Goal: Information Seeking & Learning: Learn about a topic

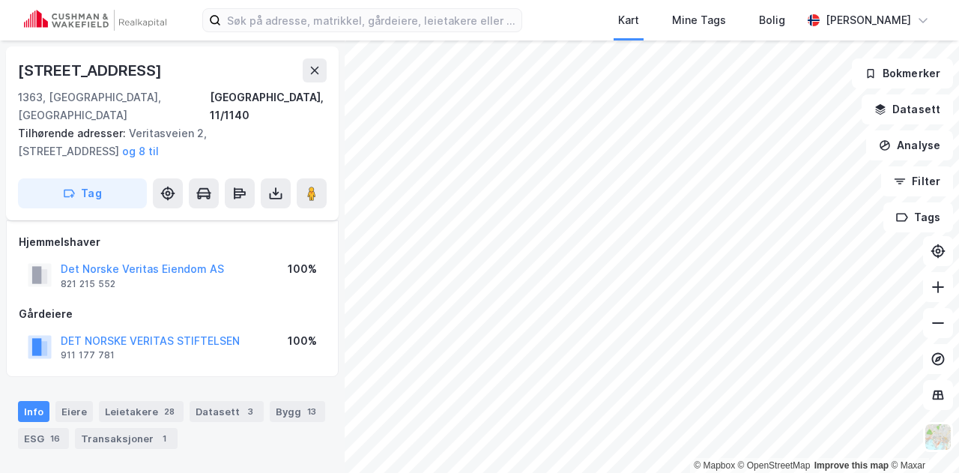
scroll to position [150, 0]
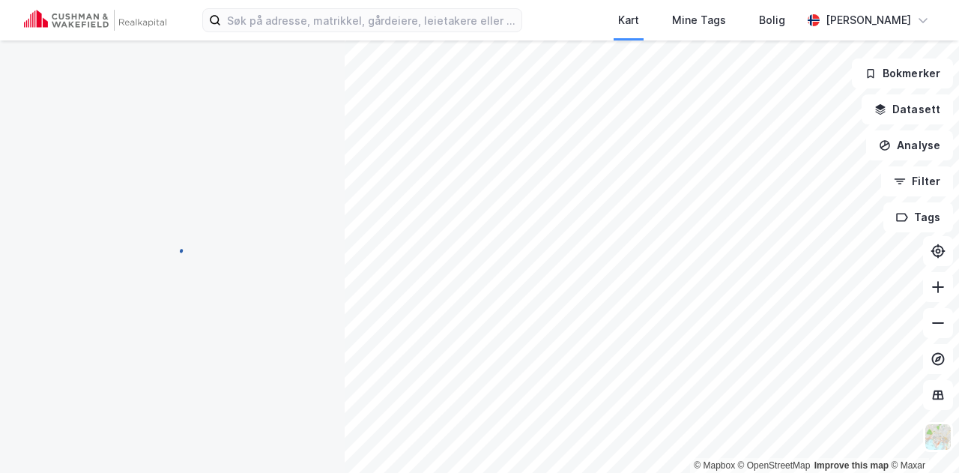
scroll to position [150, 0]
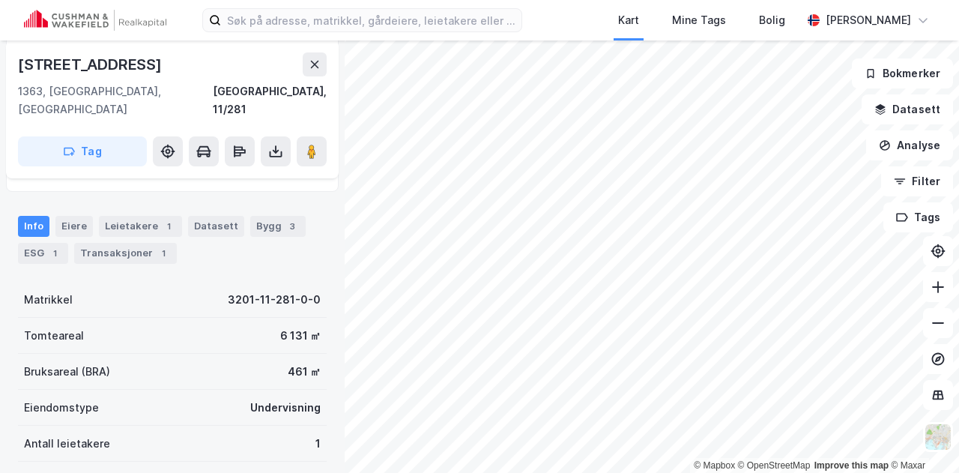
scroll to position [150, 0]
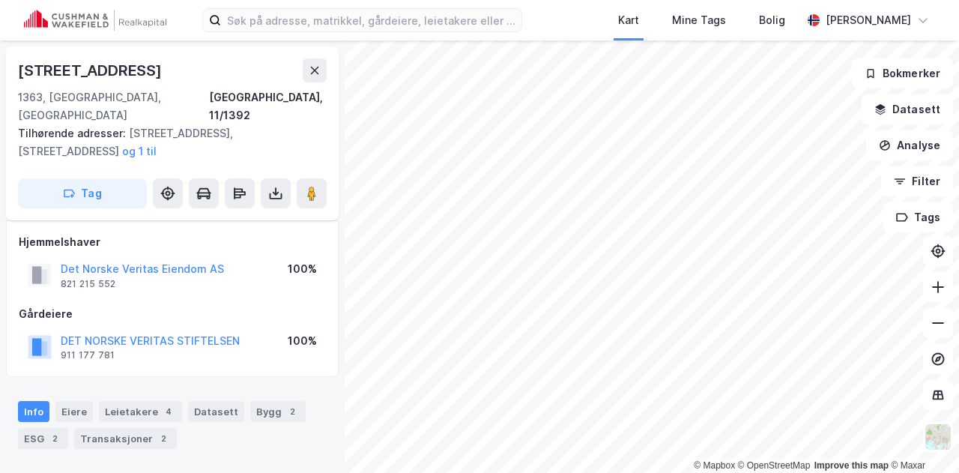
scroll to position [150, 0]
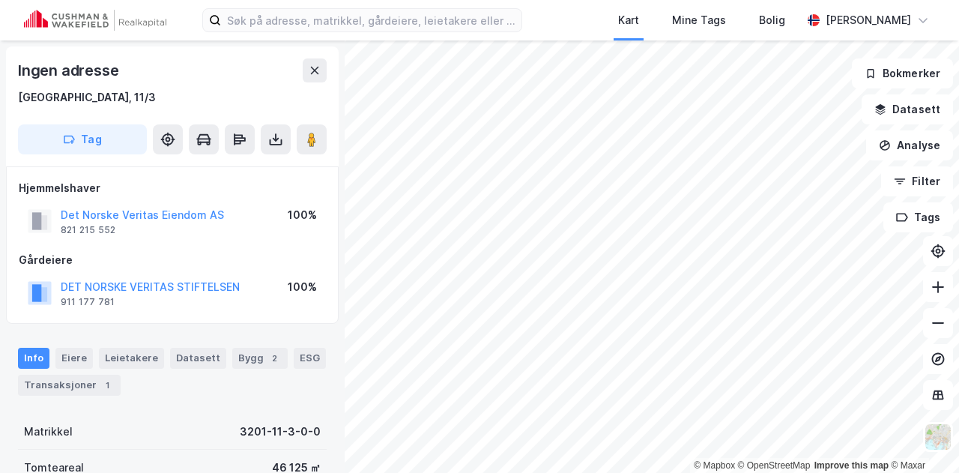
scroll to position [1, 0]
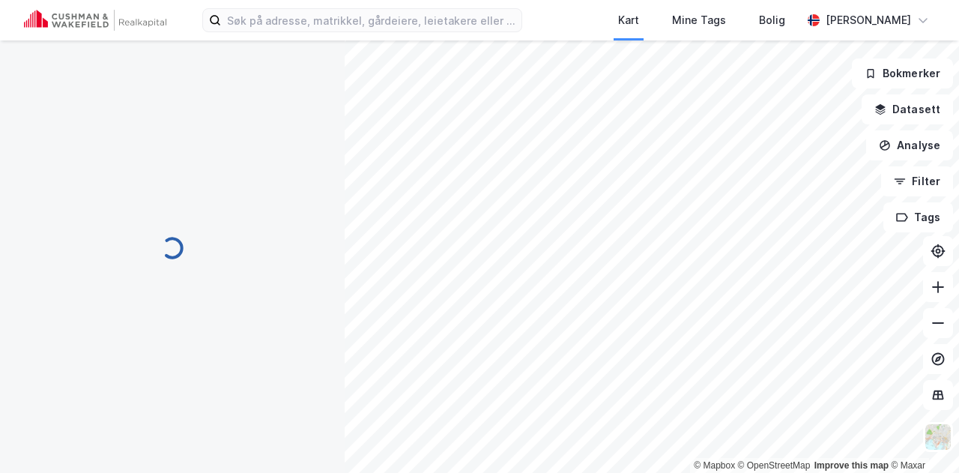
scroll to position [1, 0]
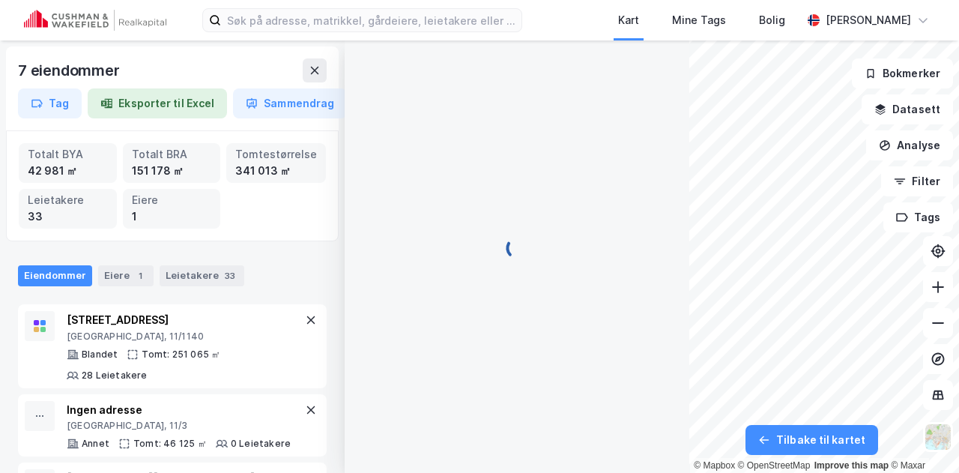
scroll to position [1, 0]
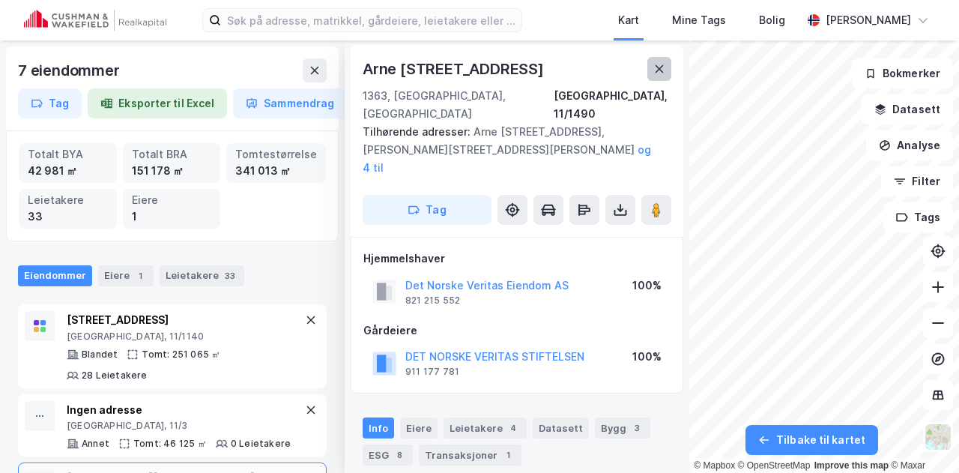
click at [657, 70] on icon at bounding box center [659, 68] width 8 height 7
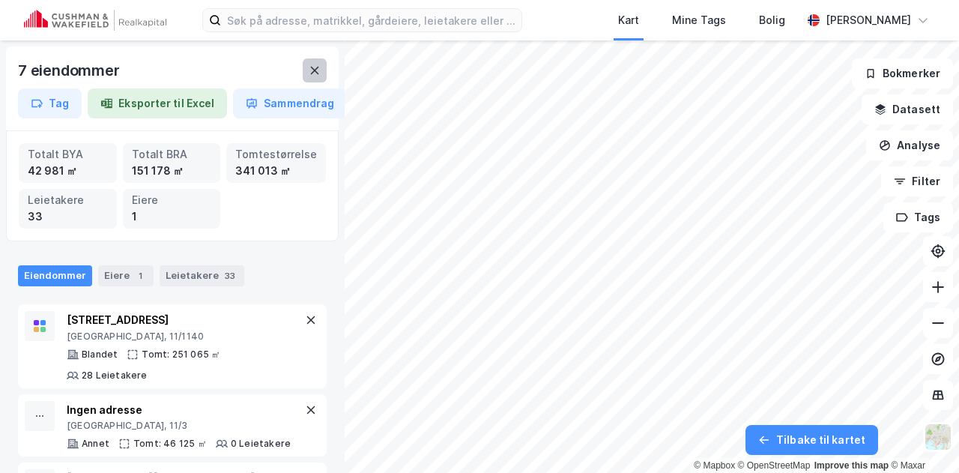
click at [319, 72] on icon at bounding box center [315, 70] width 12 height 12
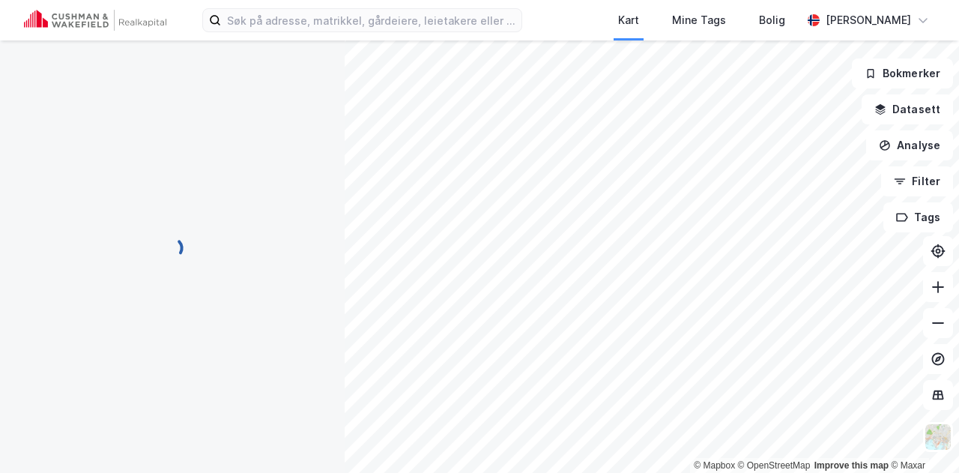
scroll to position [1, 0]
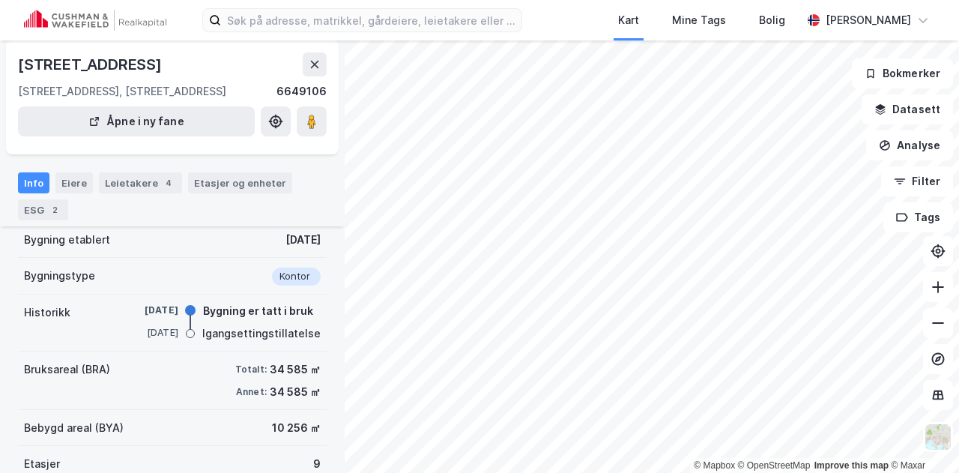
scroll to position [177, 0]
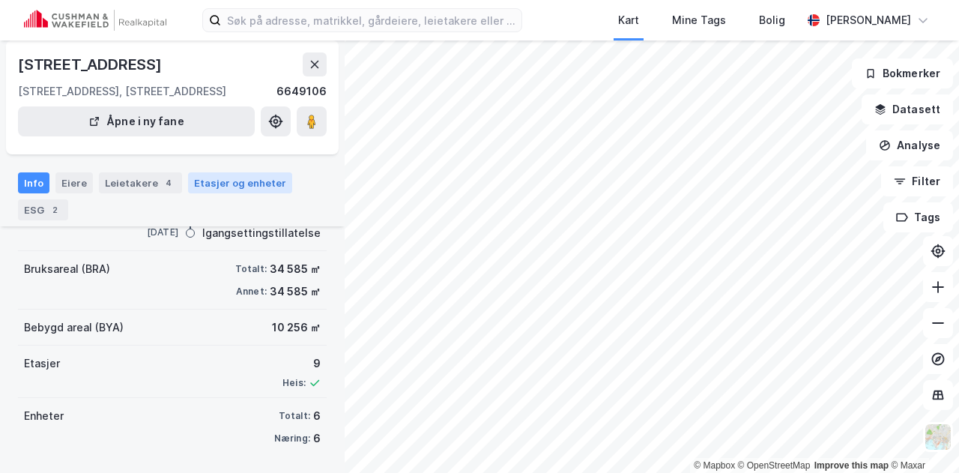
click at [234, 177] on div "Etasjer og enheter" at bounding box center [240, 182] width 92 height 13
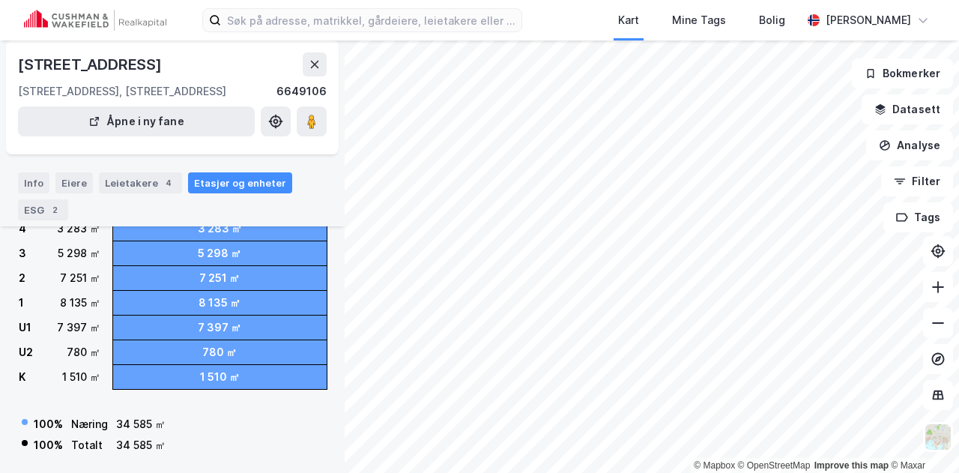
scroll to position [133, 0]
click at [316, 65] on icon at bounding box center [315, 64] width 8 height 7
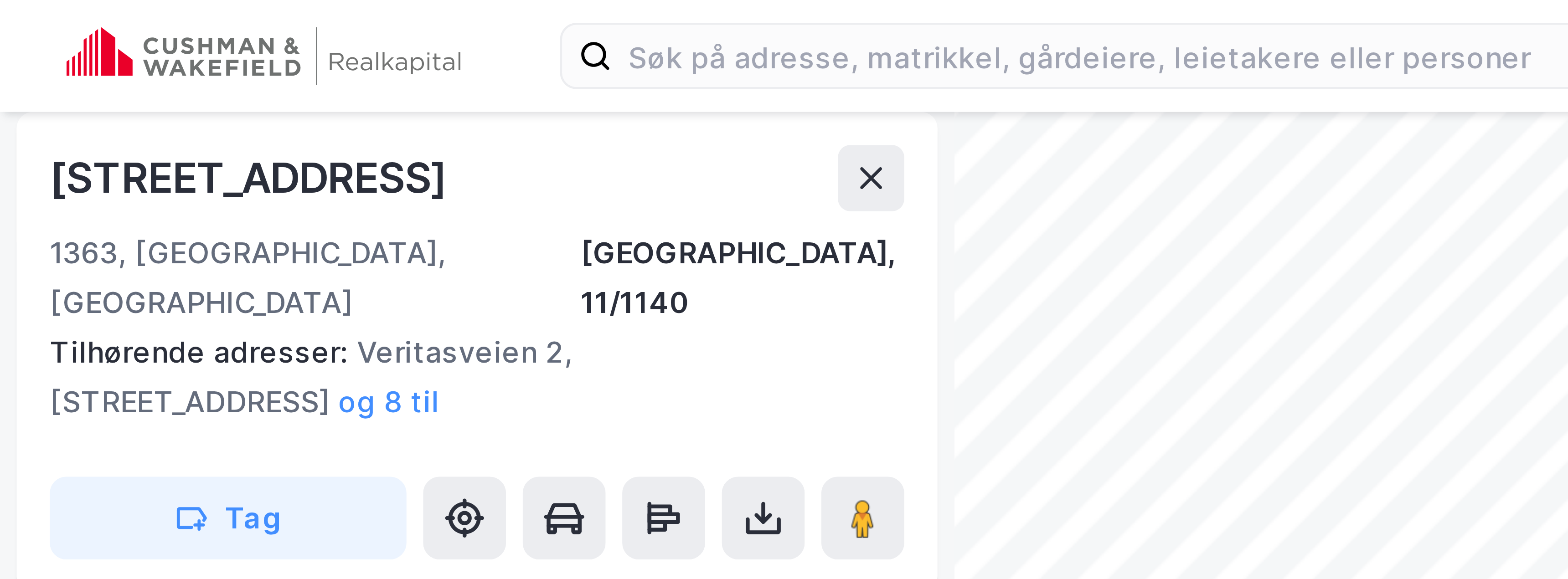
scroll to position [78, 0]
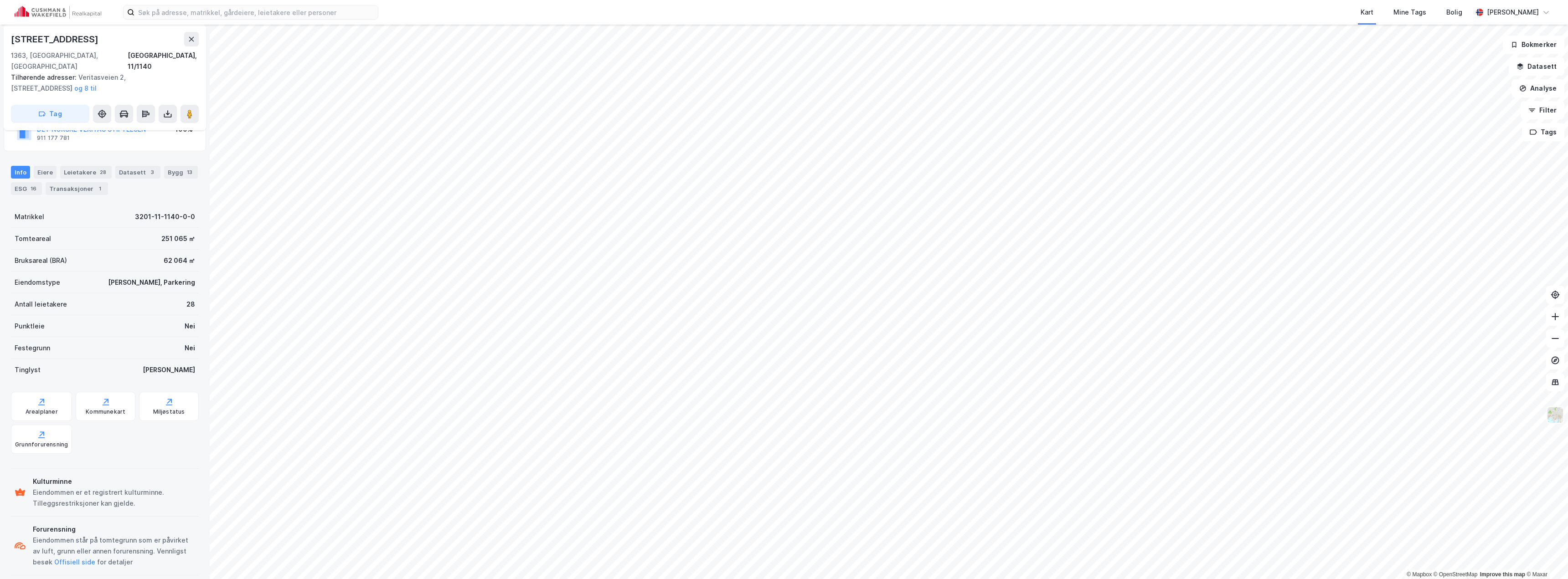
click at [583, 287] on img at bounding box center [1555, 415] width 17 height 17
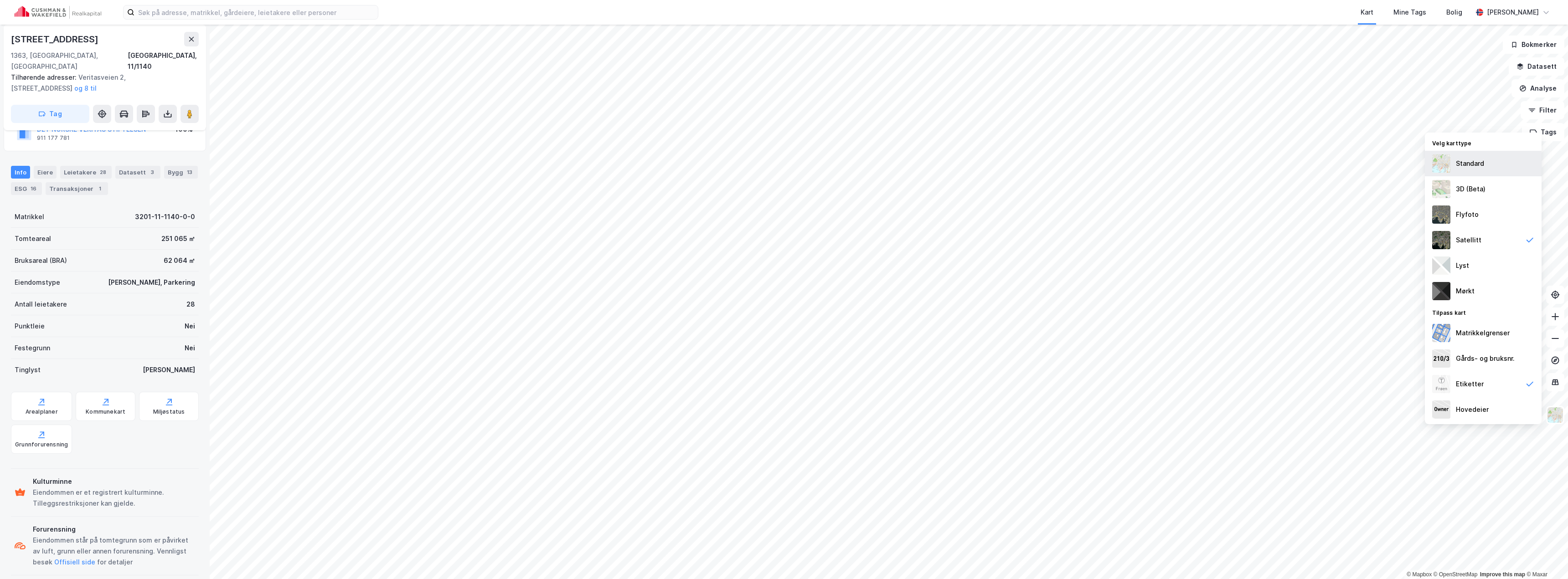
click at [583, 159] on div "Standard" at bounding box center [1470, 164] width 28 height 11
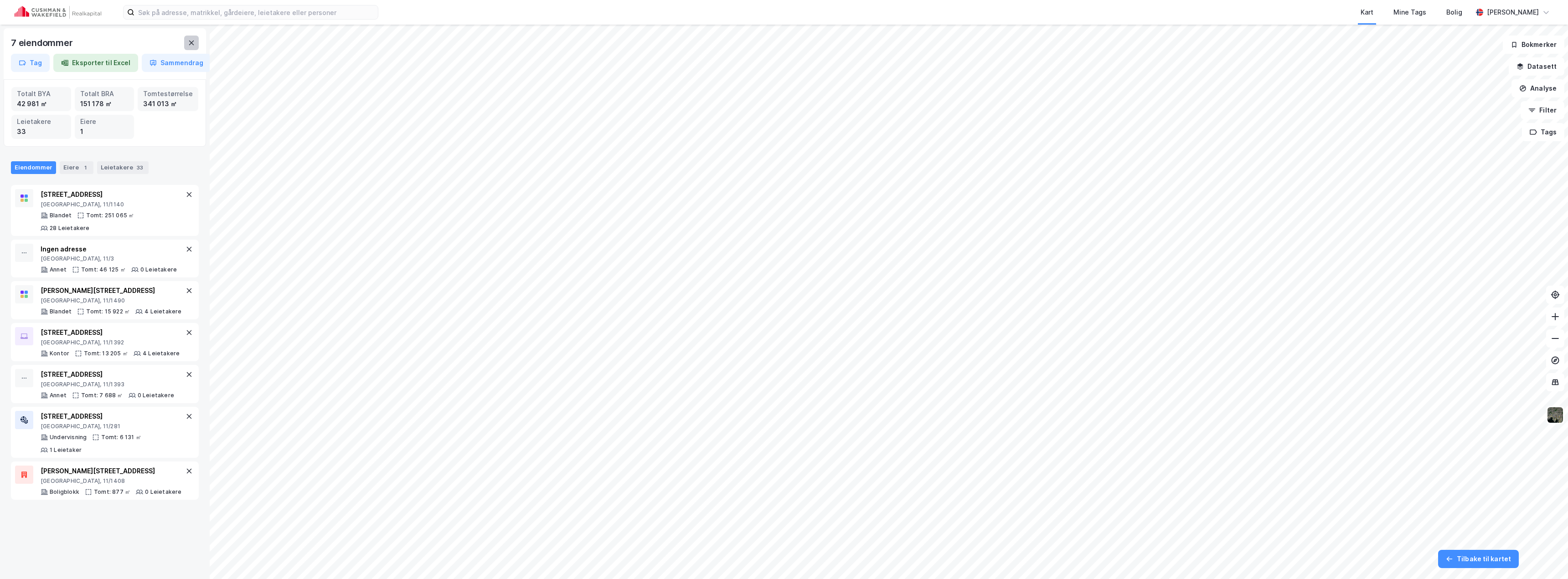
click at [191, 44] on icon at bounding box center [192, 43] width 7 height 7
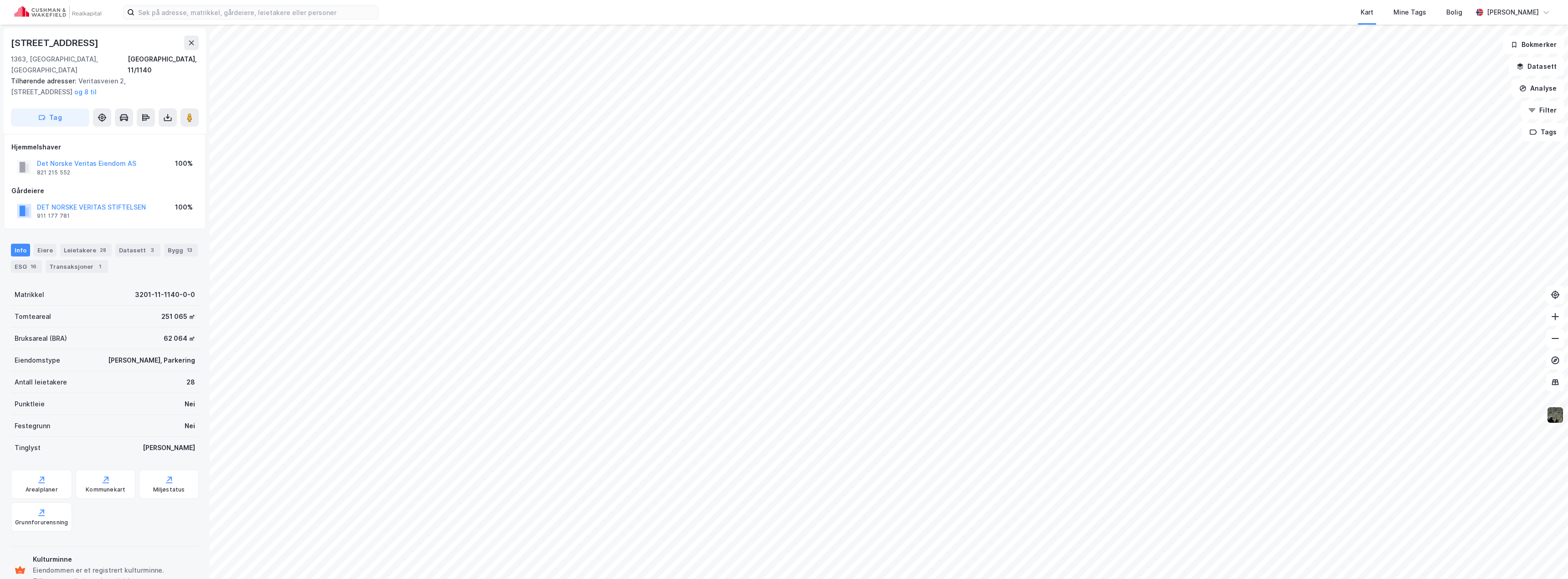
click at [583, 287] on img at bounding box center [1555, 415] width 17 height 17
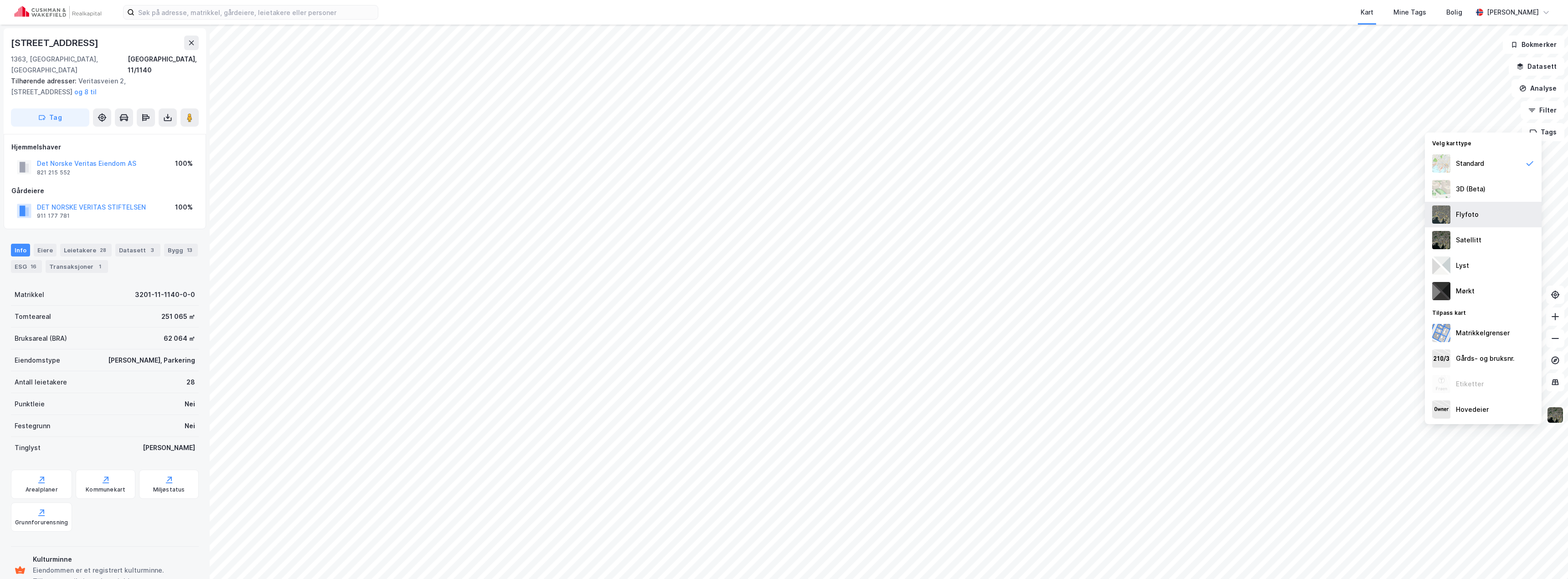
click at [583, 218] on div "Flyfoto" at bounding box center [1483, 215] width 117 height 26
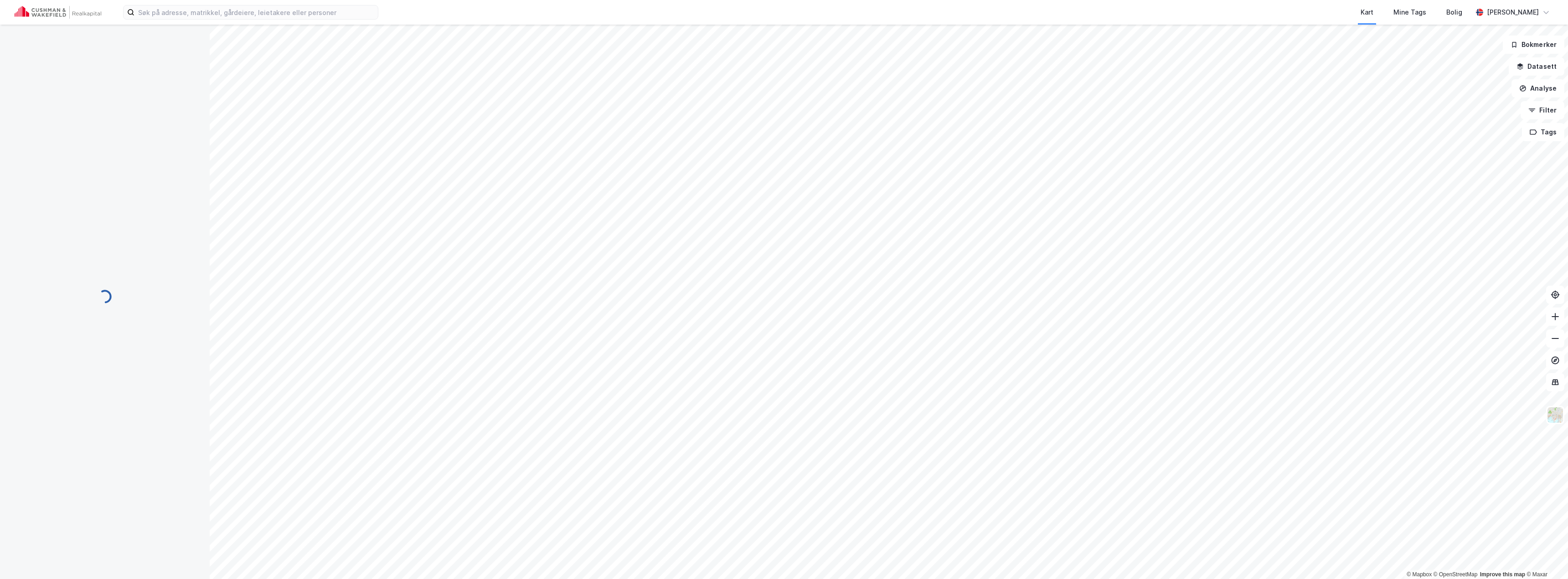
scroll to position [1, 0]
